Goal: Information Seeking & Learning: Learn about a topic

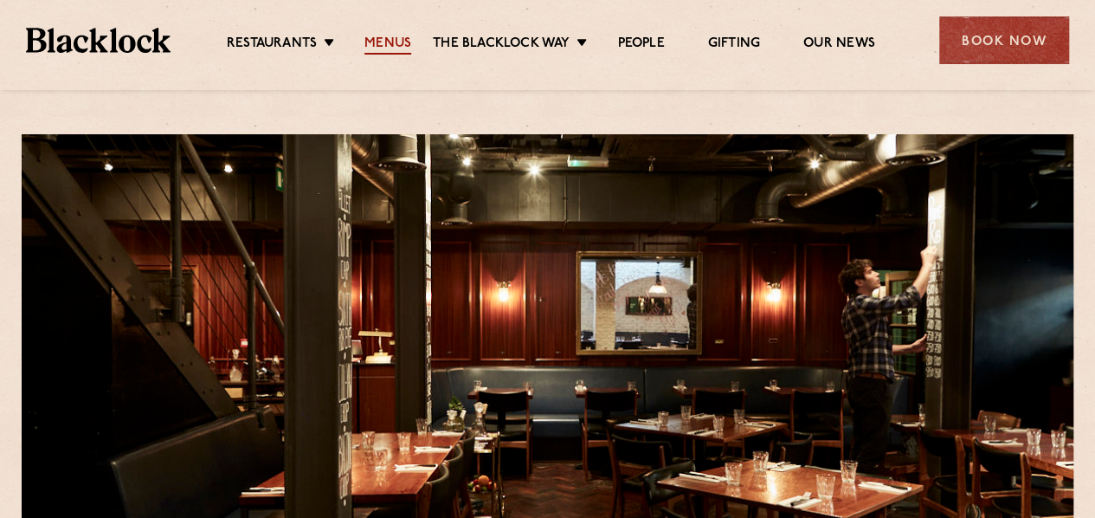
click at [391, 35] on link "Menus" at bounding box center [387, 44] width 47 height 19
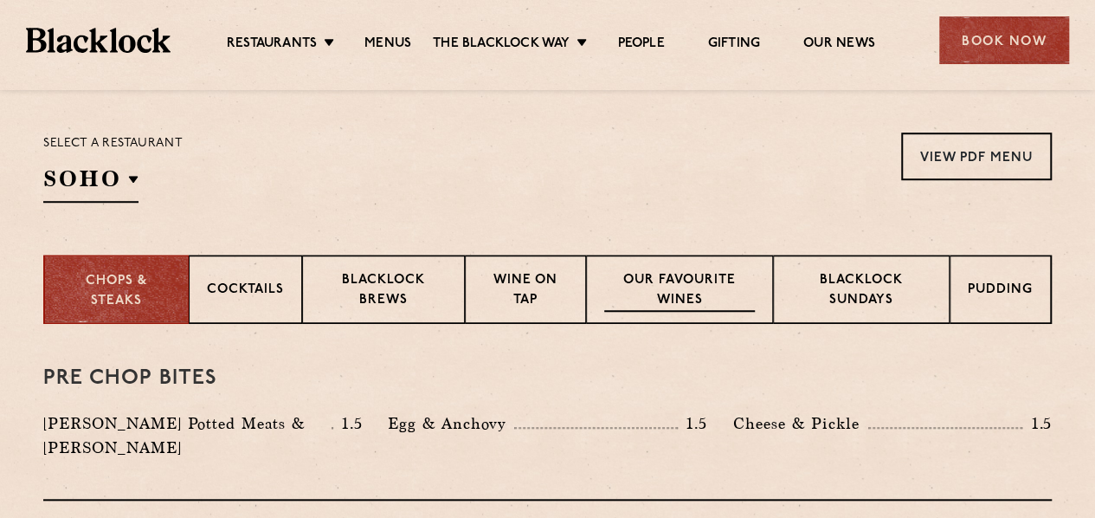
scroll to position [548, 0]
click at [826, 290] on p "Blacklock Sundays" at bounding box center [861, 290] width 140 height 41
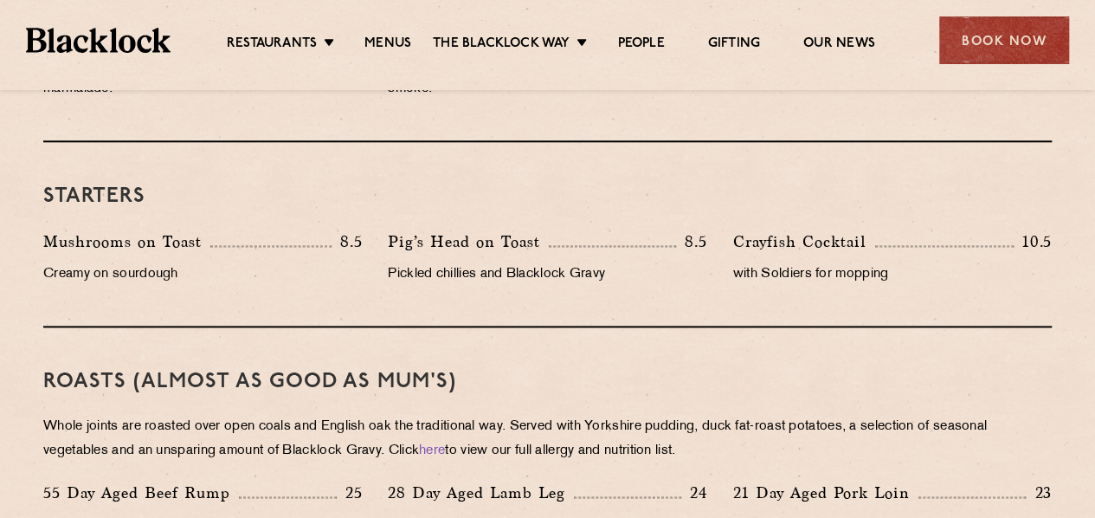
scroll to position [981, 0]
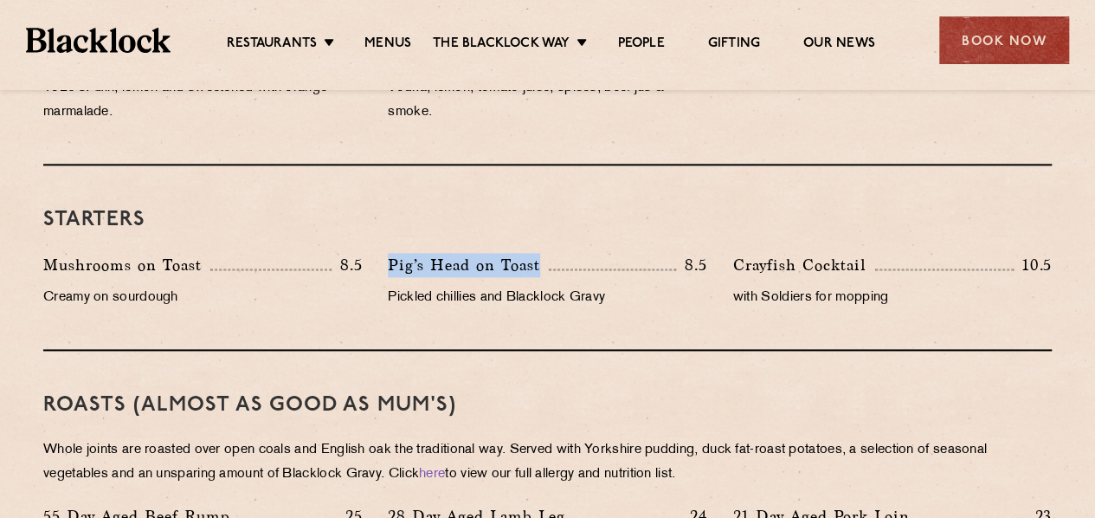
drag, startPoint x: 391, startPoint y: 264, endPoint x: 539, endPoint y: 268, distance: 148.1
click at [539, 268] on p "Pig’s Head on Toast" at bounding box center [468, 265] width 161 height 24
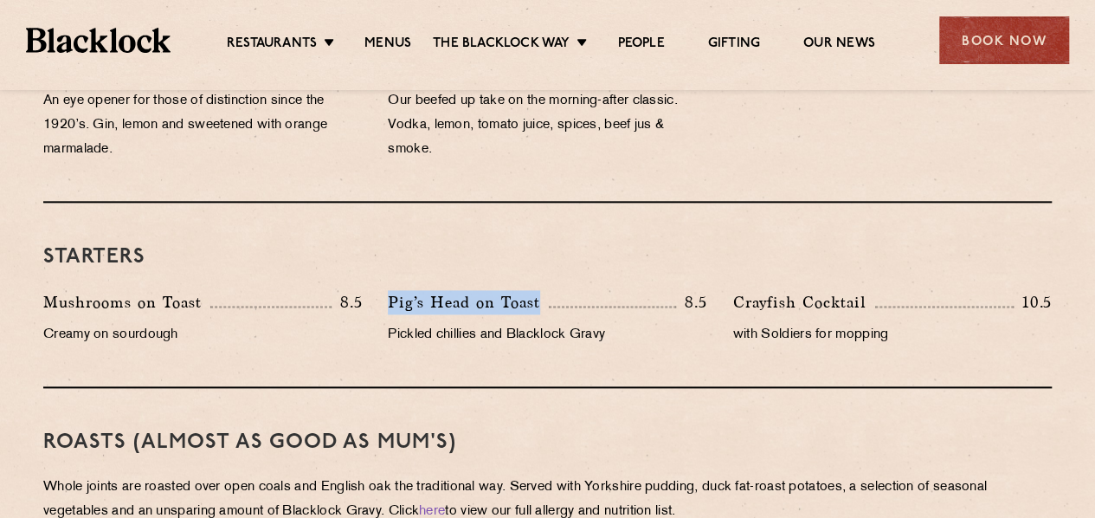
scroll to position [881, 0]
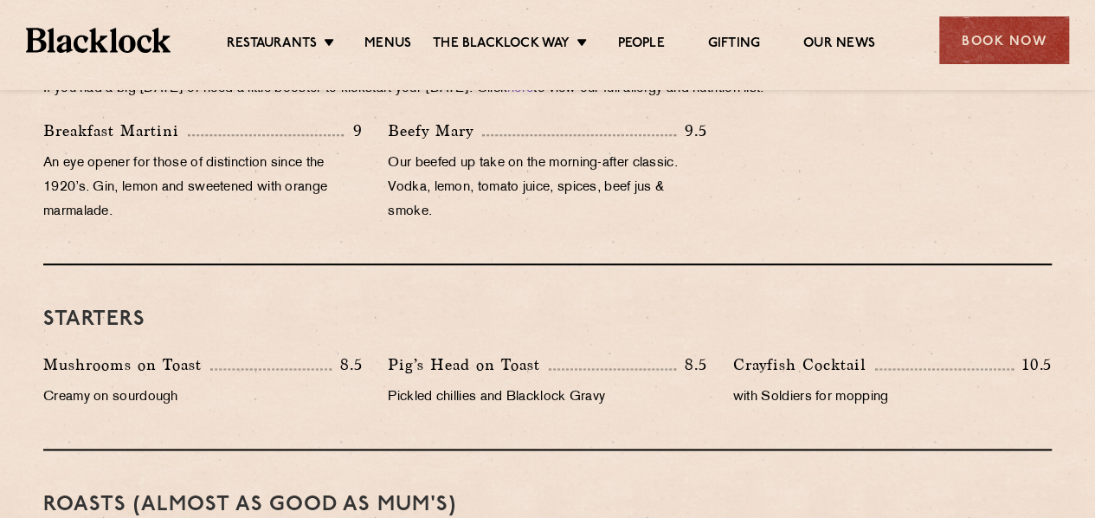
click at [443, 299] on div "Starters Mushrooms on Toast 8.5 Creamy on sourdough Pig’s Head on Toast 8.5 Pic…" at bounding box center [547, 357] width 1009 height 185
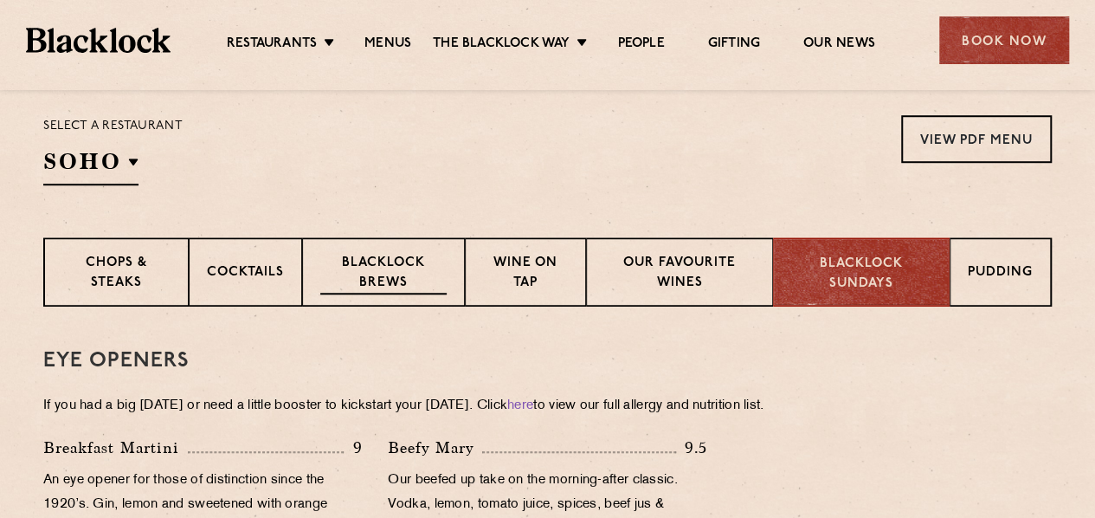
scroll to position [564, 0]
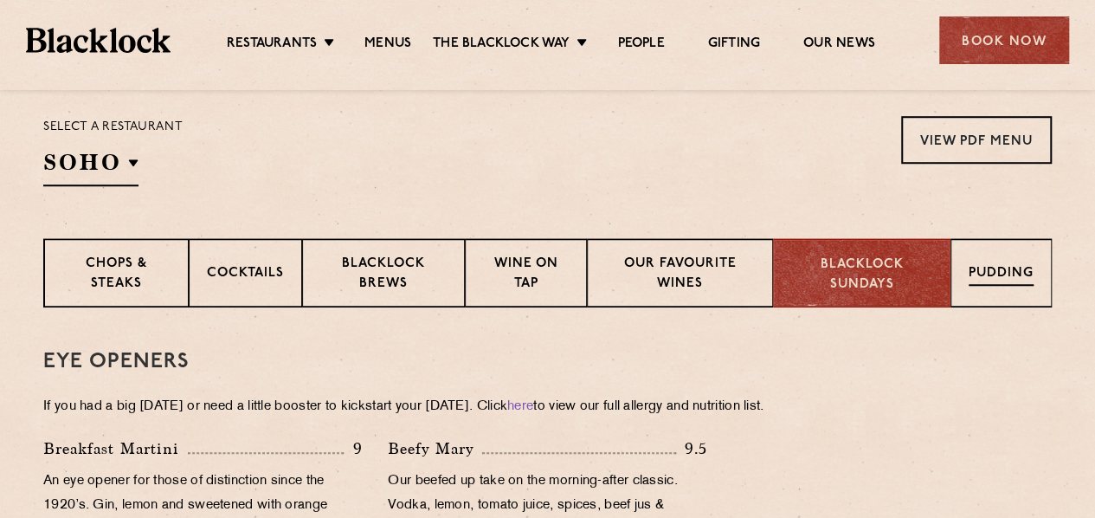
click at [976, 266] on p "Pudding" at bounding box center [1001, 275] width 65 height 22
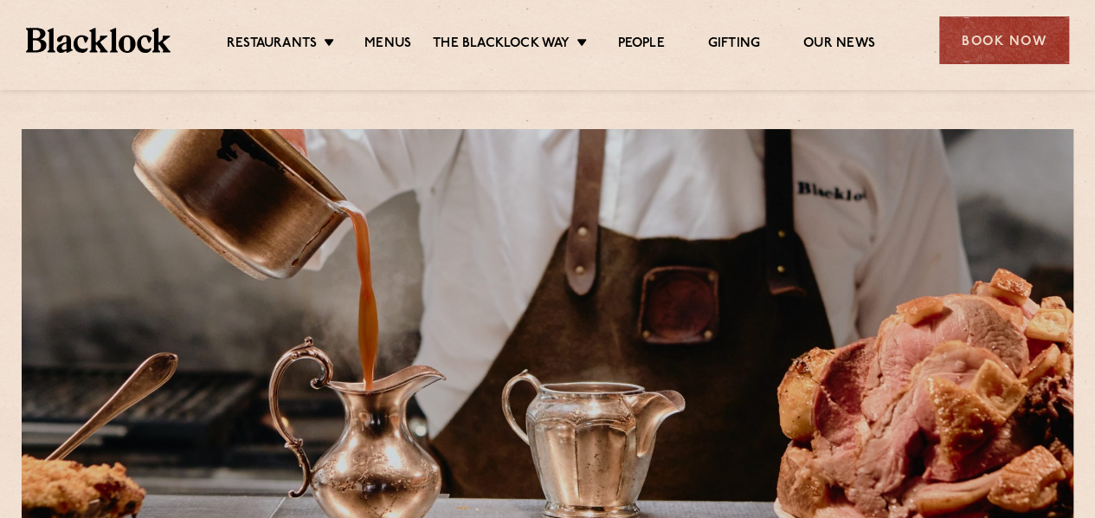
scroll to position [0, 0]
